Goal: Information Seeking & Learning: Understand process/instructions

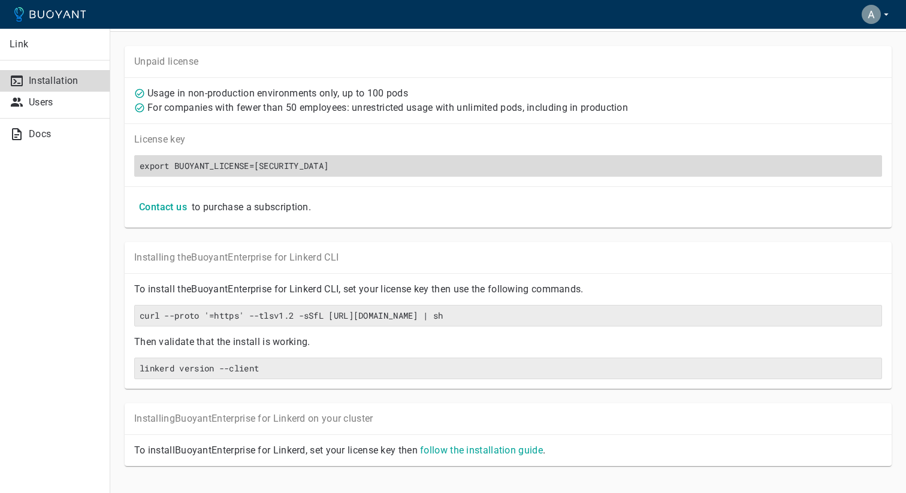
scroll to position [27, 0]
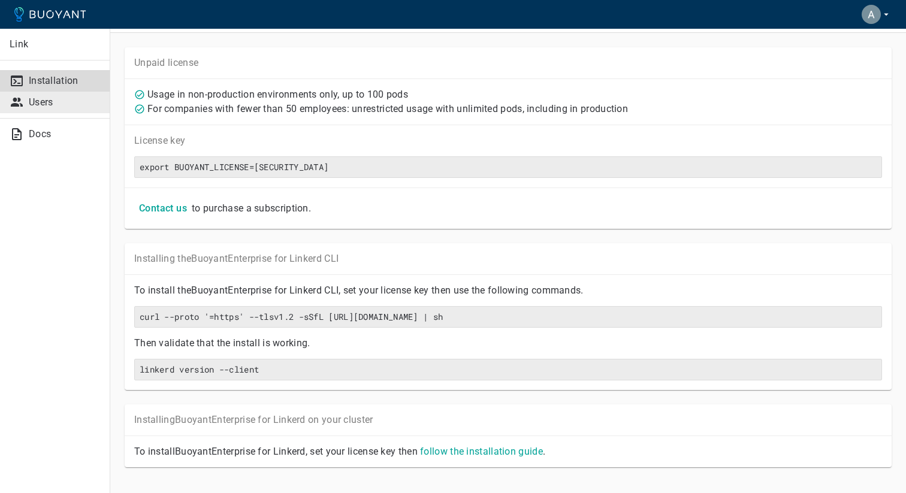
click at [68, 99] on p "Users" at bounding box center [64, 102] width 71 height 12
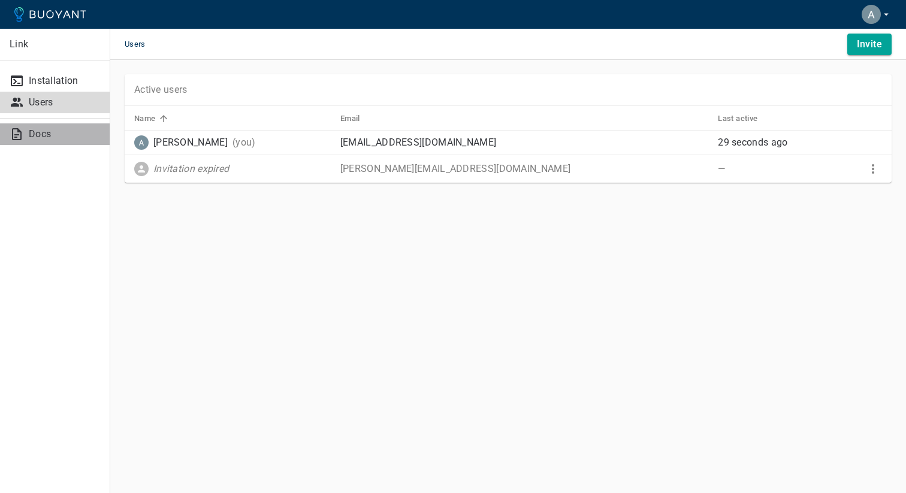
click at [62, 129] on p "Docs" at bounding box center [64, 134] width 71 height 12
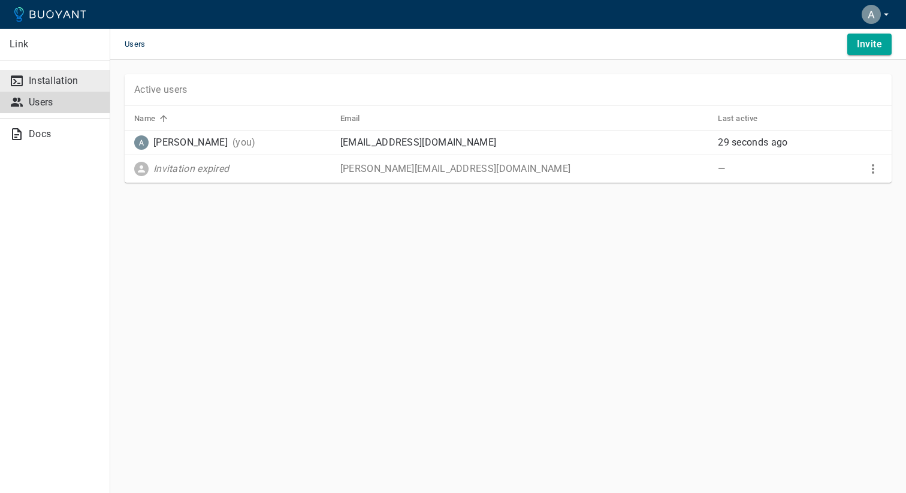
click at [12, 84] on icon at bounding box center [17, 81] width 14 height 14
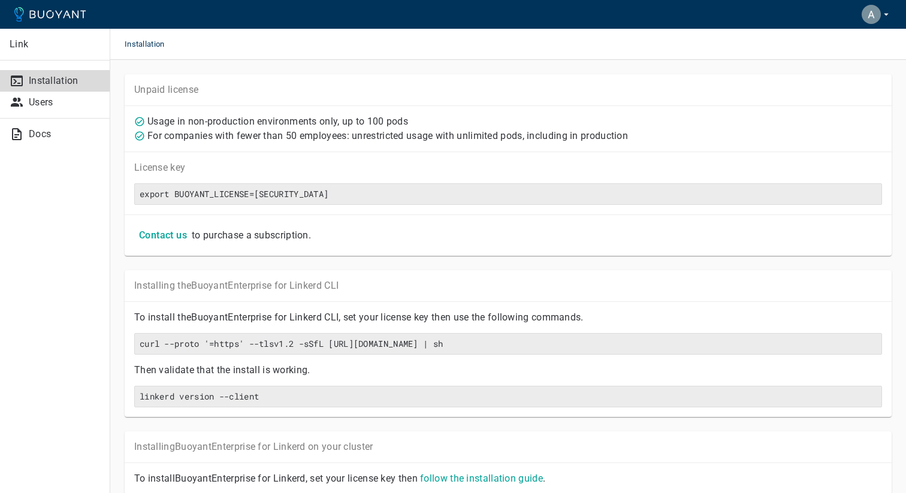
click at [144, 87] on p "Unpaid license" at bounding box center [508, 90] width 748 height 12
drag, startPoint x: 144, startPoint y: 87, endPoint x: 268, endPoint y: 87, distance: 124.0
click at [269, 87] on p "Unpaid license" at bounding box center [508, 90] width 748 height 12
click at [195, 118] on p "Usage in non-production environments only, up to 100 pods" at bounding box center [277, 122] width 261 height 12
drag, startPoint x: 195, startPoint y: 118, endPoint x: 421, endPoint y: 114, distance: 226.5
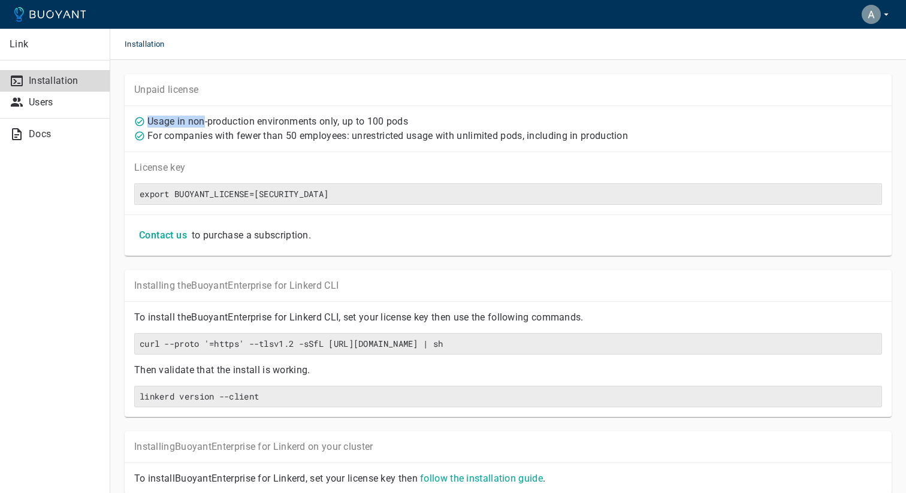
click at [422, 114] on div "Usage in non-production environments only, up to 100 pods" at bounding box center [505, 119] width 752 height 17
click at [198, 135] on p "For companies with fewer than 50 employees: unrestricted usage with unlimited p…" at bounding box center [387, 136] width 480 height 12
click at [546, 129] on div "For companies with fewer than 50 employees: unrestricted usage with unlimited p…" at bounding box center [386, 135] width 483 height 14
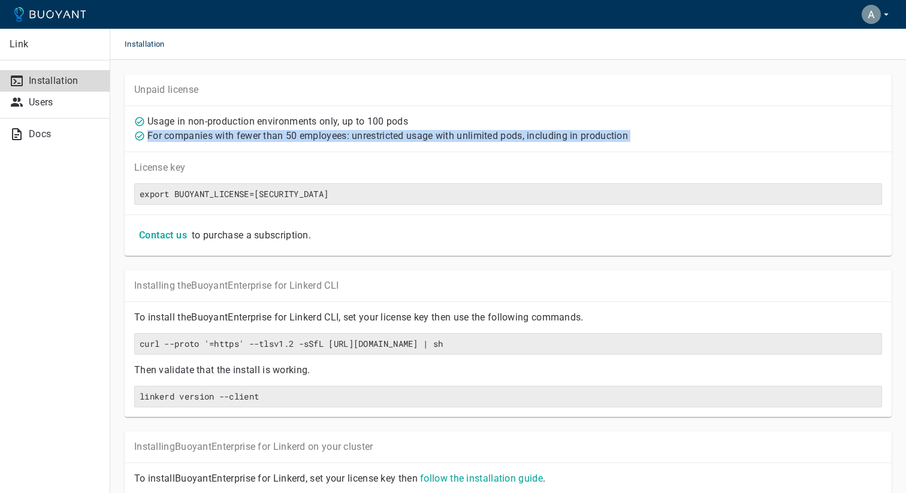
click at [546, 129] on div "For companies with fewer than 50 employees: unrestricted usage with unlimited p…" at bounding box center [386, 135] width 483 height 14
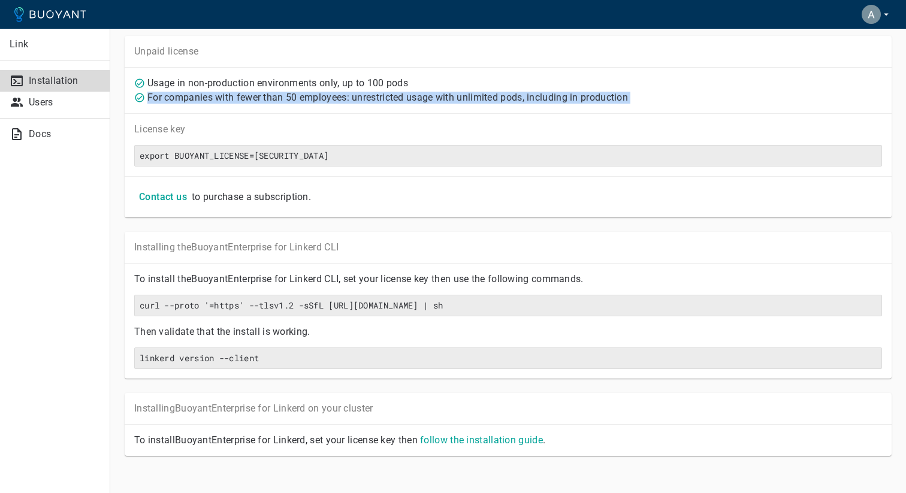
scroll to position [49, 0]
